Goal: Check status

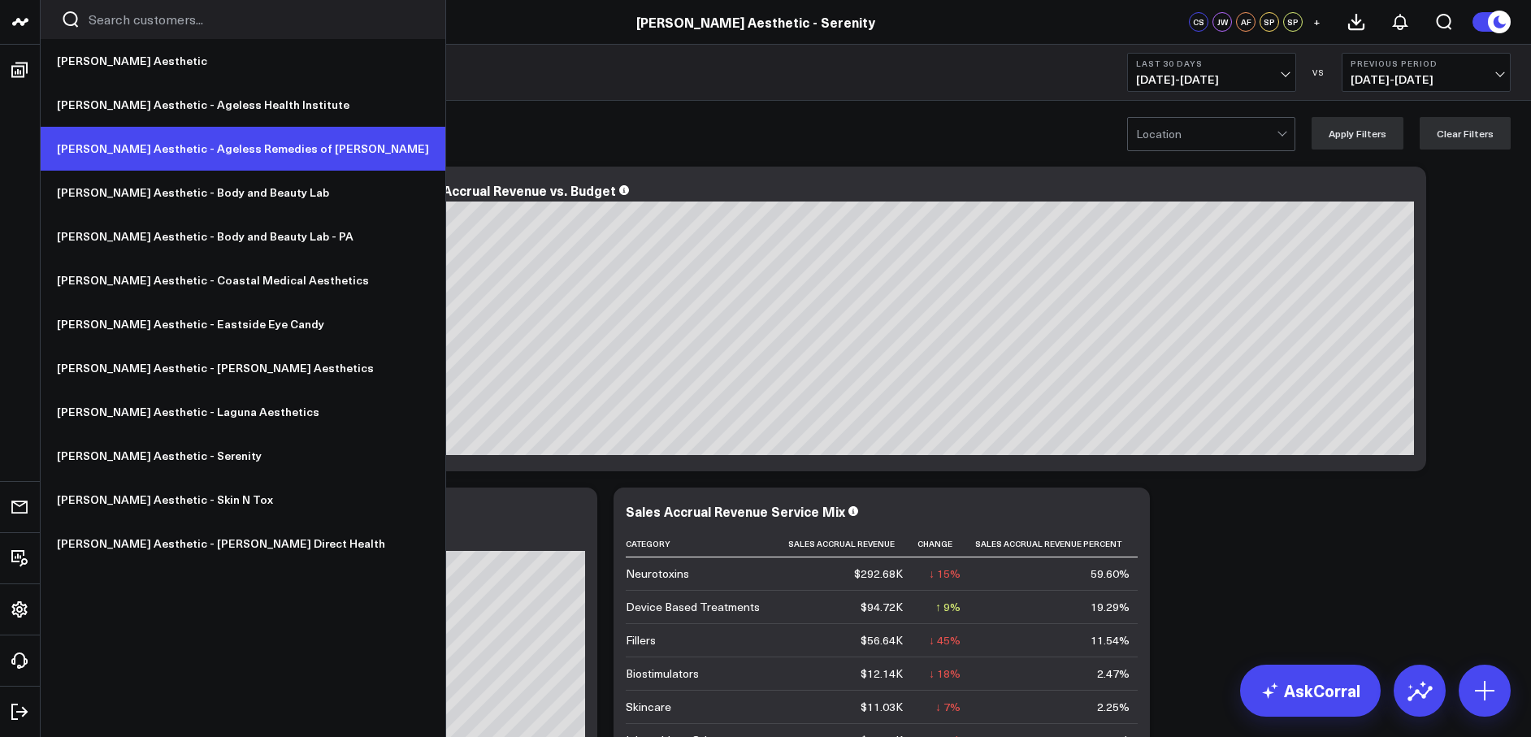
click at [153, 145] on link "[PERSON_NAME] Aesthetic - Ageless Remedies of [PERSON_NAME]" at bounding box center [243, 149] width 405 height 44
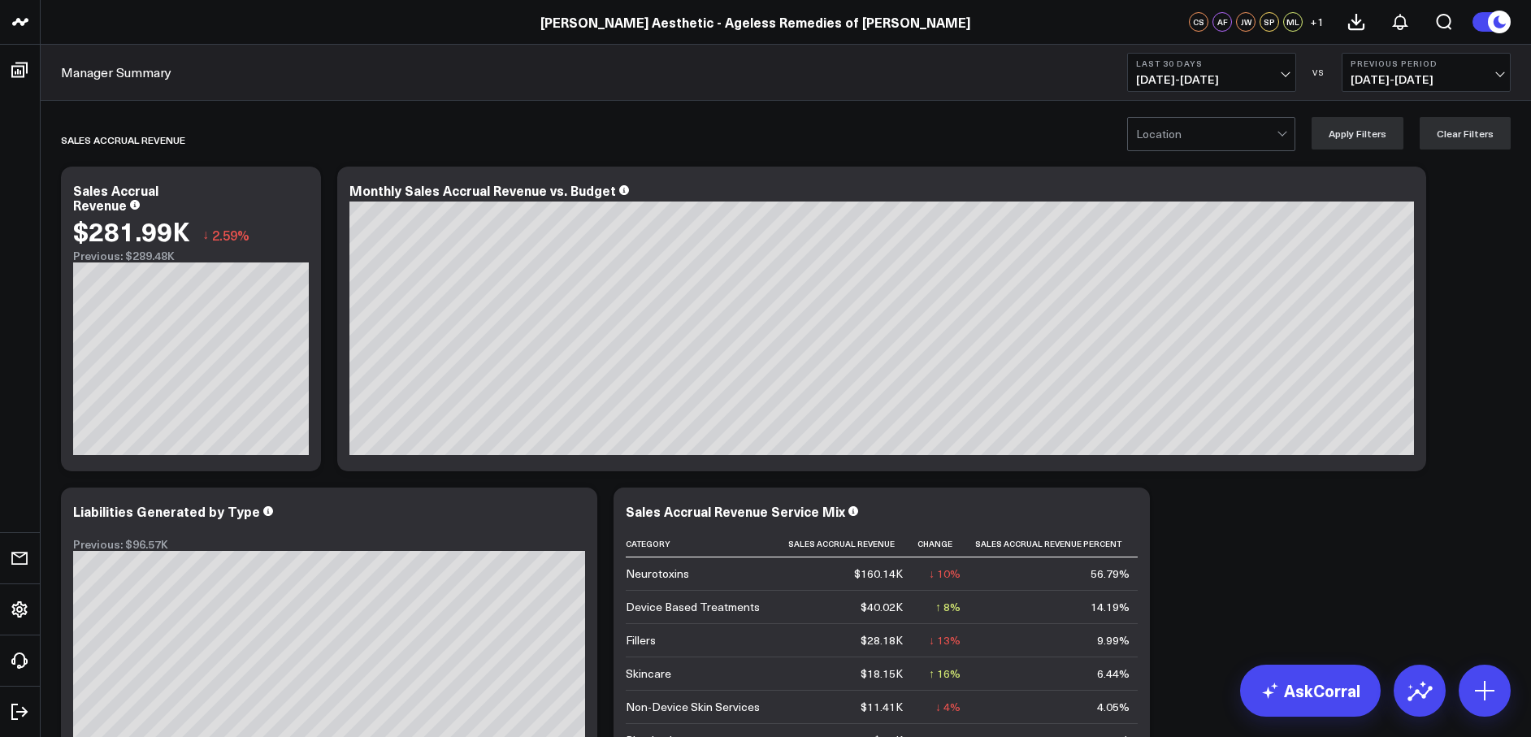
click at [1263, 68] on button "Last 30 Days [DATE] - [DATE]" at bounding box center [1211, 72] width 169 height 39
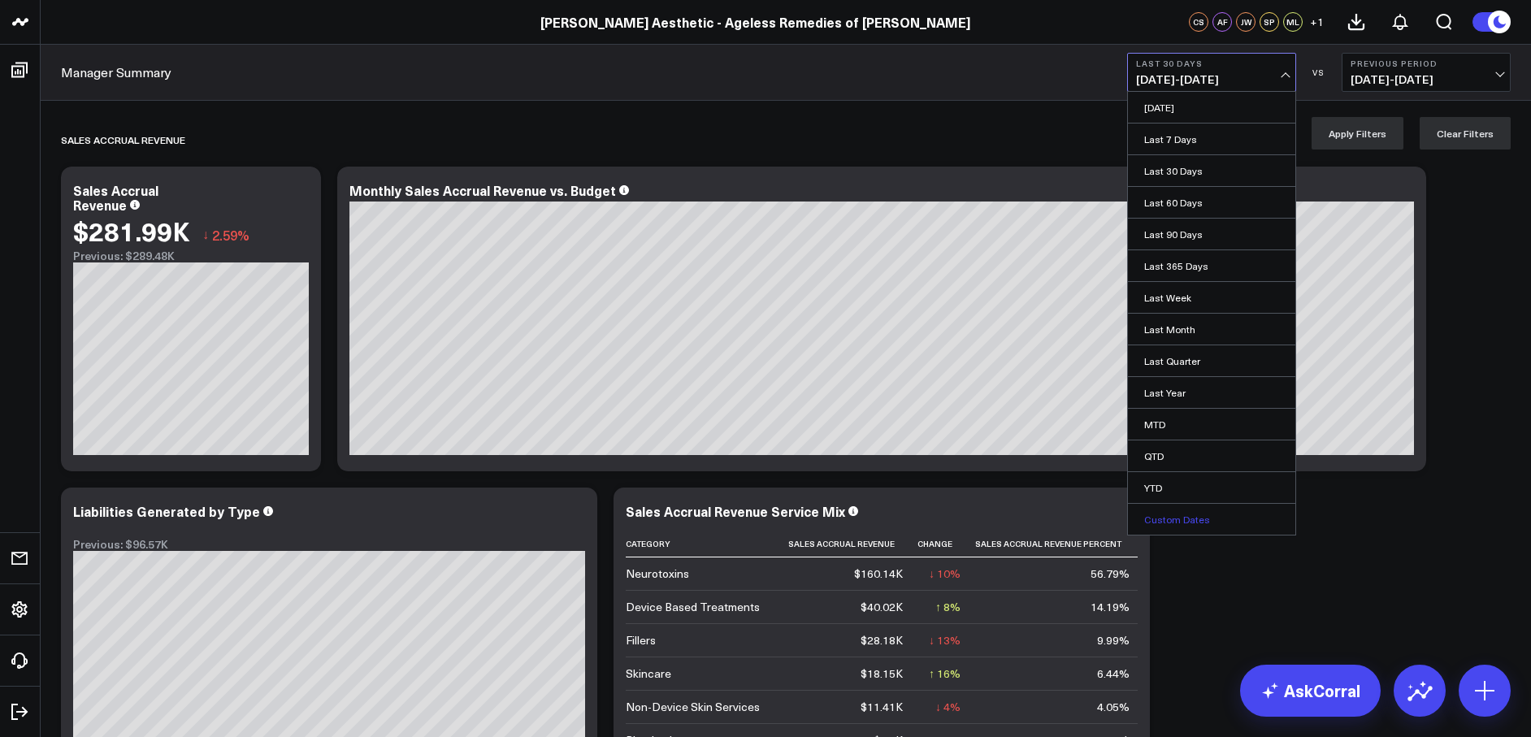
click at [1192, 511] on link "Custom Dates" at bounding box center [1211, 519] width 167 height 31
select select "9"
select select "2025"
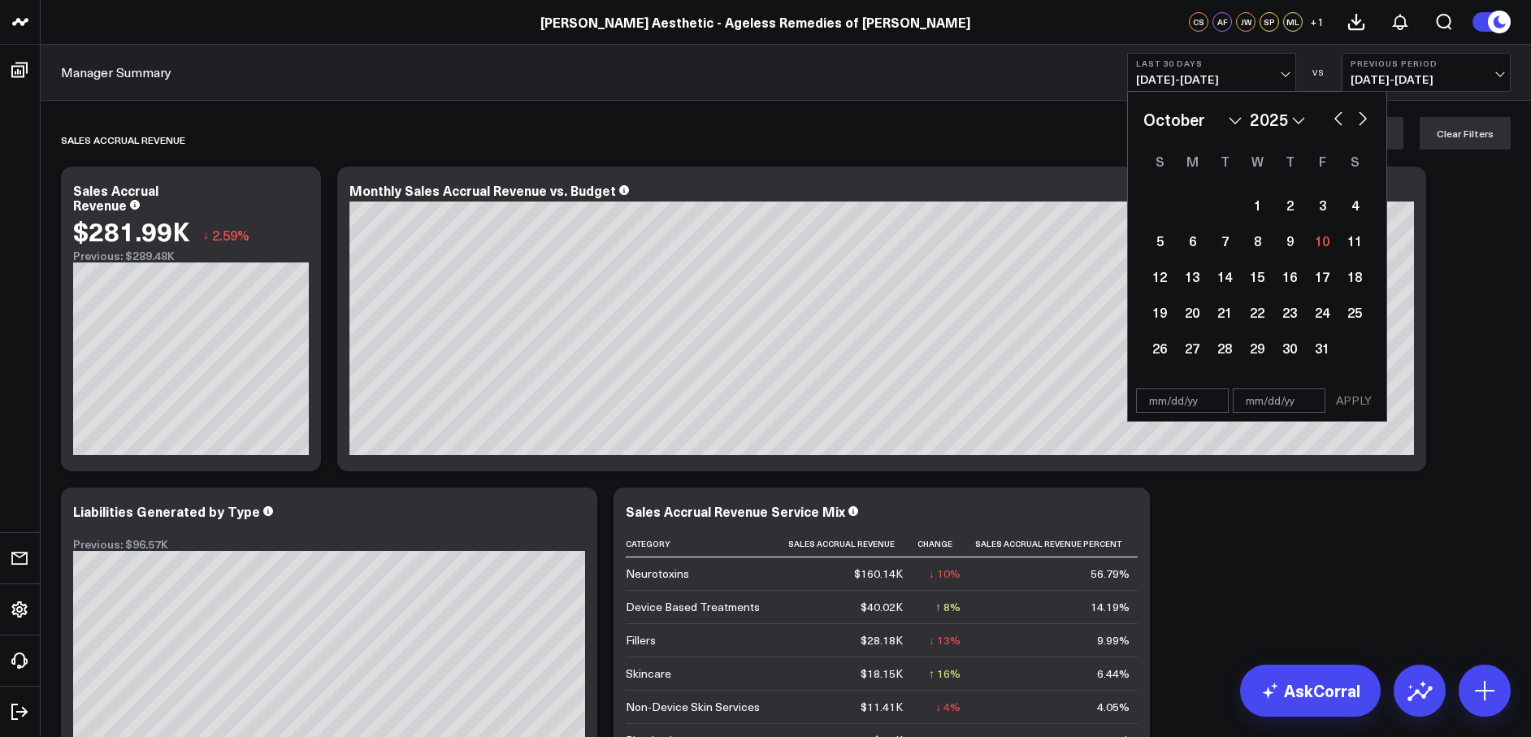
click at [1236, 119] on select "January February March April May June July August September October November De…" at bounding box center [1193, 119] width 98 height 24
select select "6"
select select "2025"
click at [1227, 207] on div "1" at bounding box center [1225, 205] width 33 height 33
type input "[DATE]"
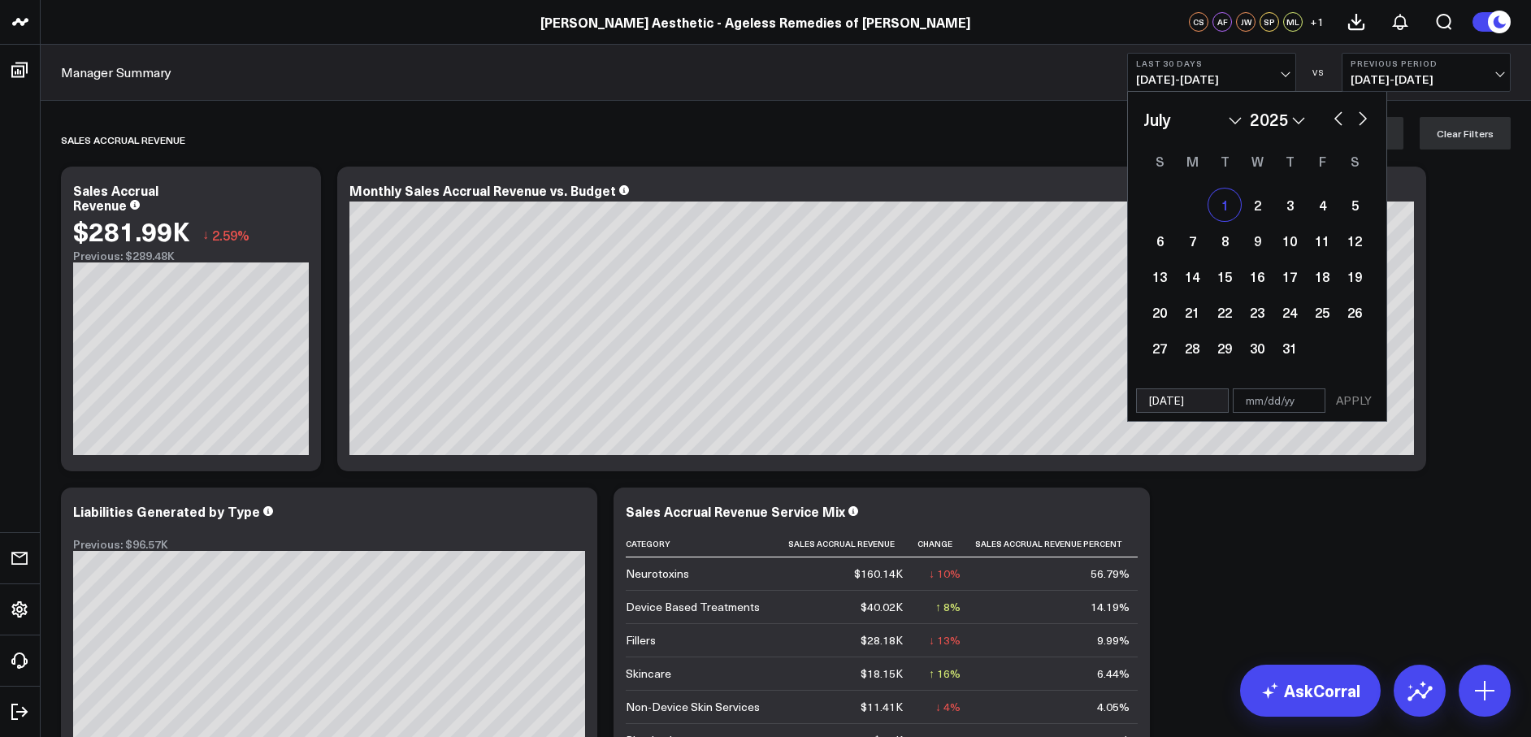
select select "6"
select select "2025"
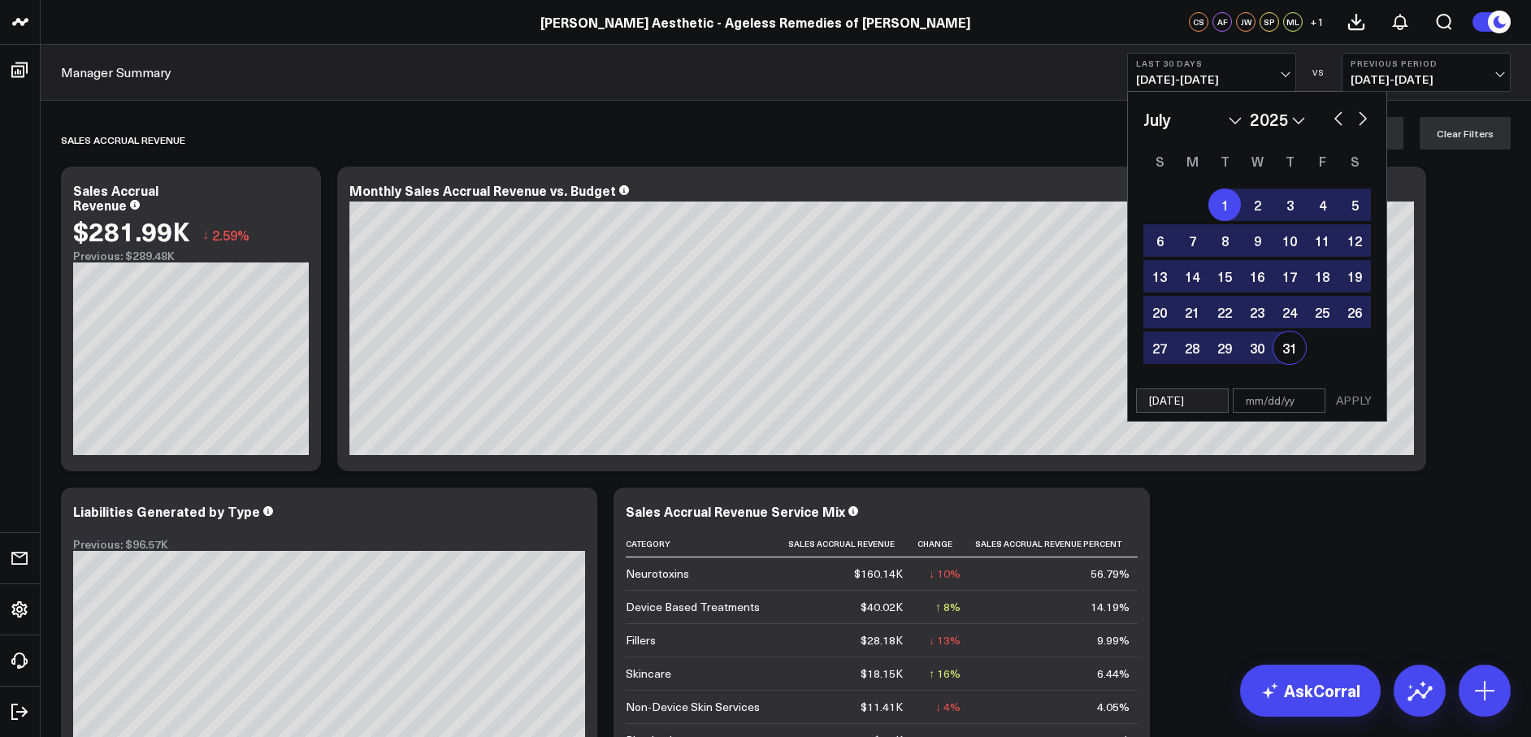
click at [1293, 352] on div "31" at bounding box center [1290, 348] width 33 height 33
type input "[DATE]"
select select "6"
select select "2025"
click at [1361, 402] on button "APPLY" at bounding box center [1354, 401] width 49 height 24
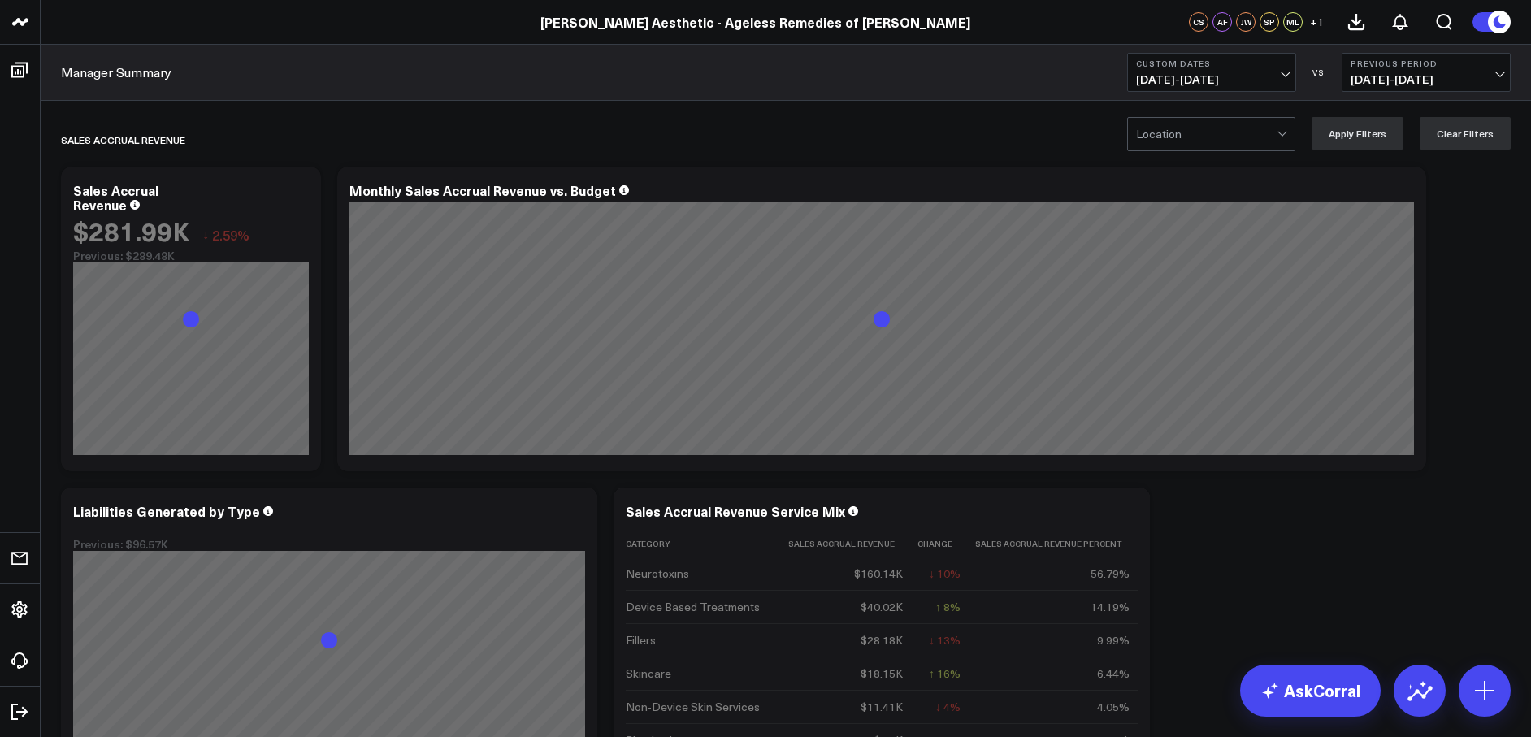
click at [1391, 78] on span "[DATE] - [DATE]" at bounding box center [1426, 79] width 151 height 13
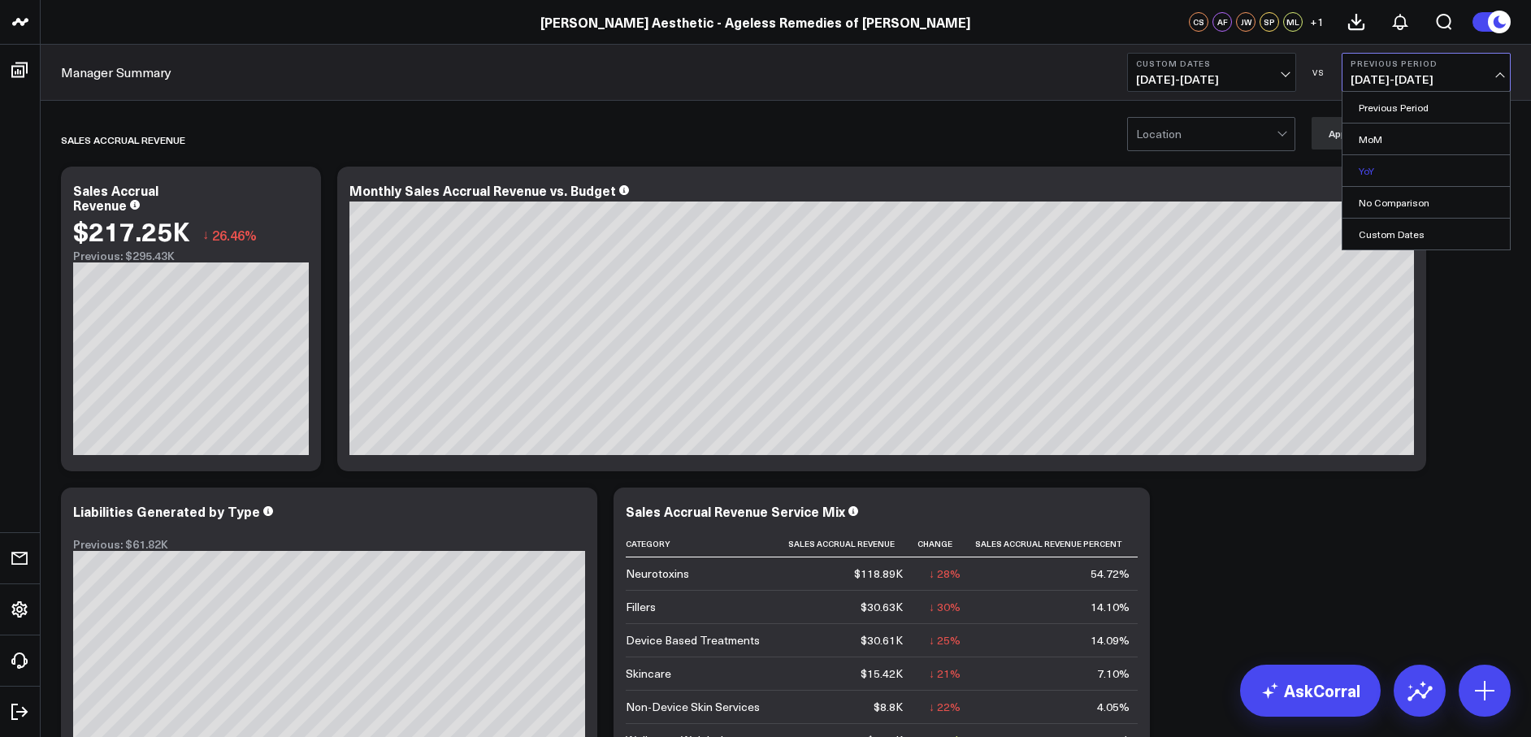
click at [1369, 167] on link "YoY" at bounding box center [1426, 170] width 167 height 31
